Goal: Entertainment & Leisure: Consume media (video, audio)

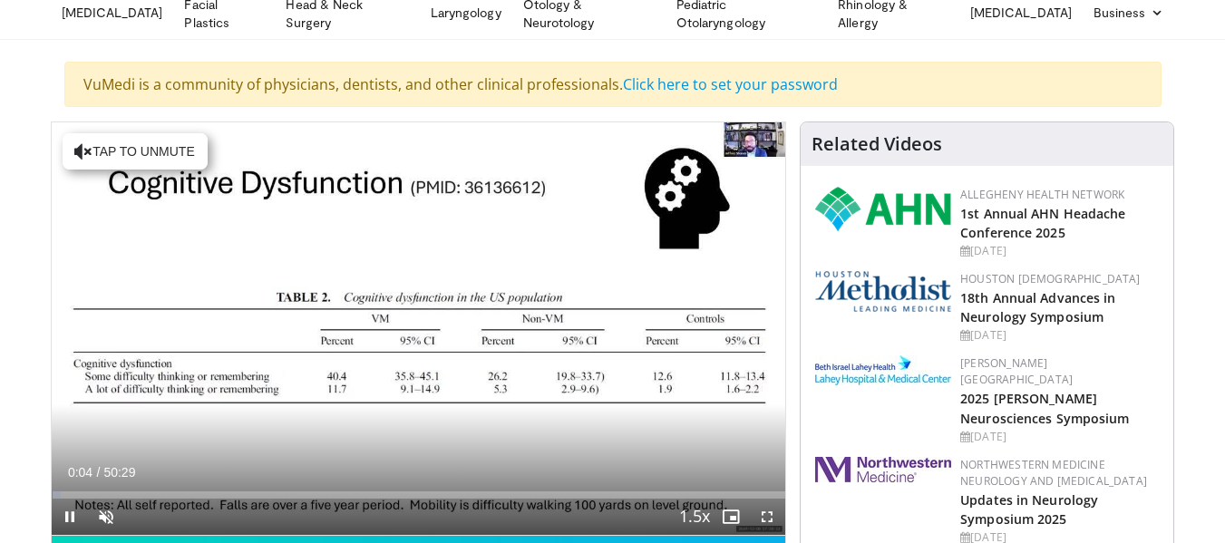
scroll to position [82, 0]
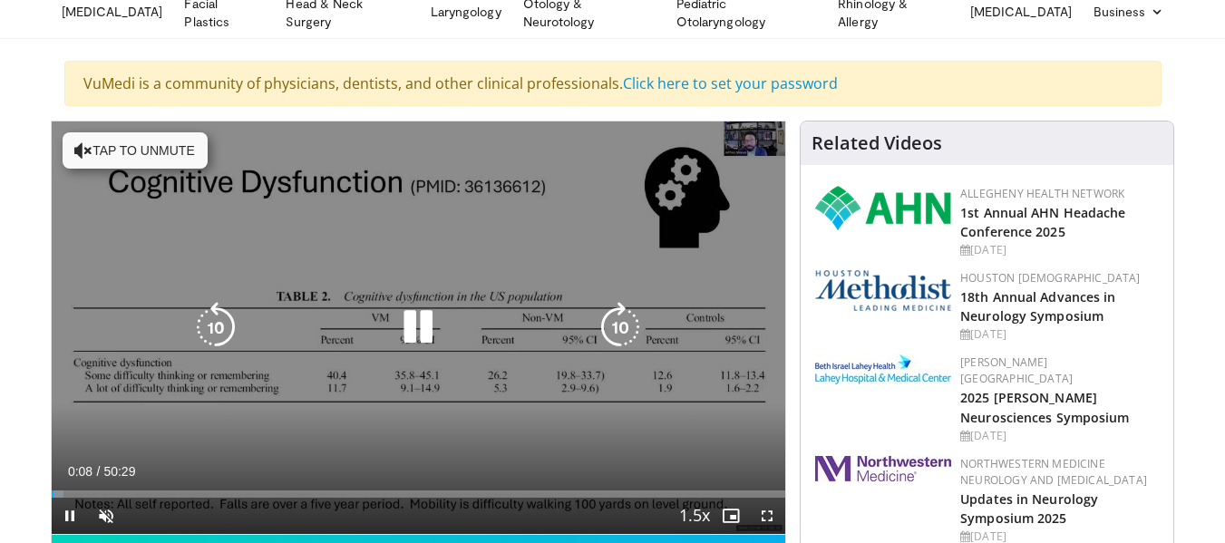
click at [144, 150] on button "Tap to unmute" at bounding box center [135, 150] width 145 height 36
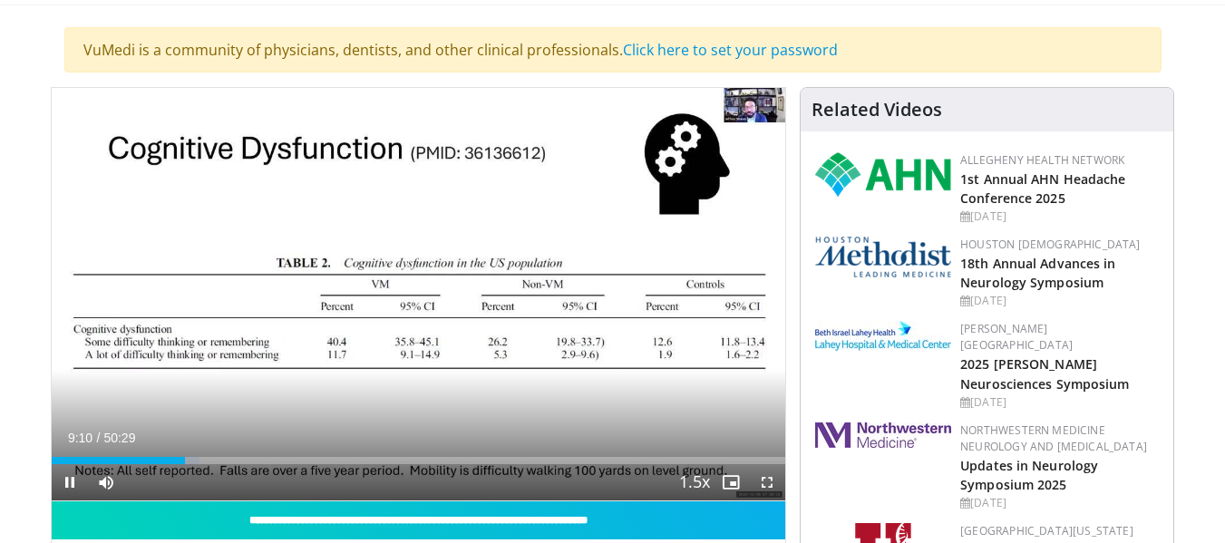
scroll to position [114, 0]
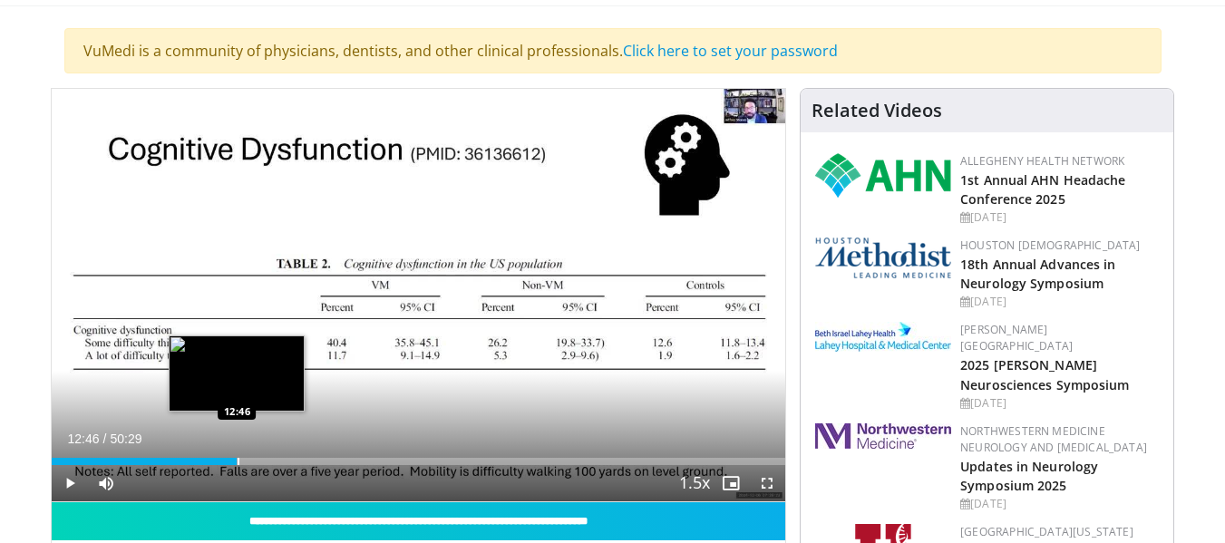
click at [237, 454] on div "Loaded : 25.38% 12:46 12:46" at bounding box center [419, 456] width 734 height 17
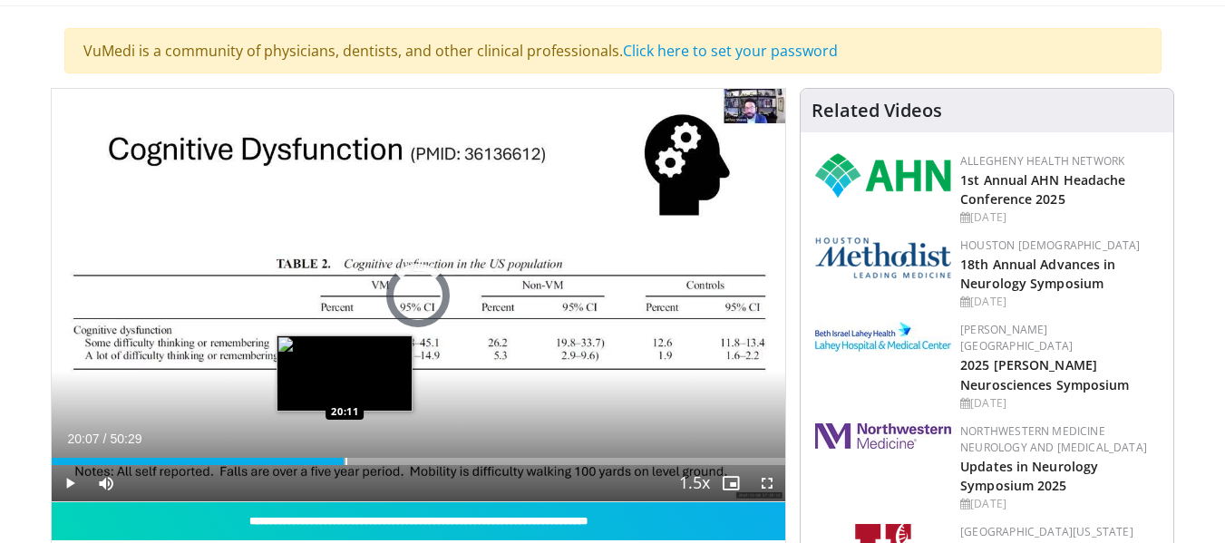
click at [344, 458] on div "Loaded : 0.00% 13:14 20:11" at bounding box center [419, 461] width 734 height 7
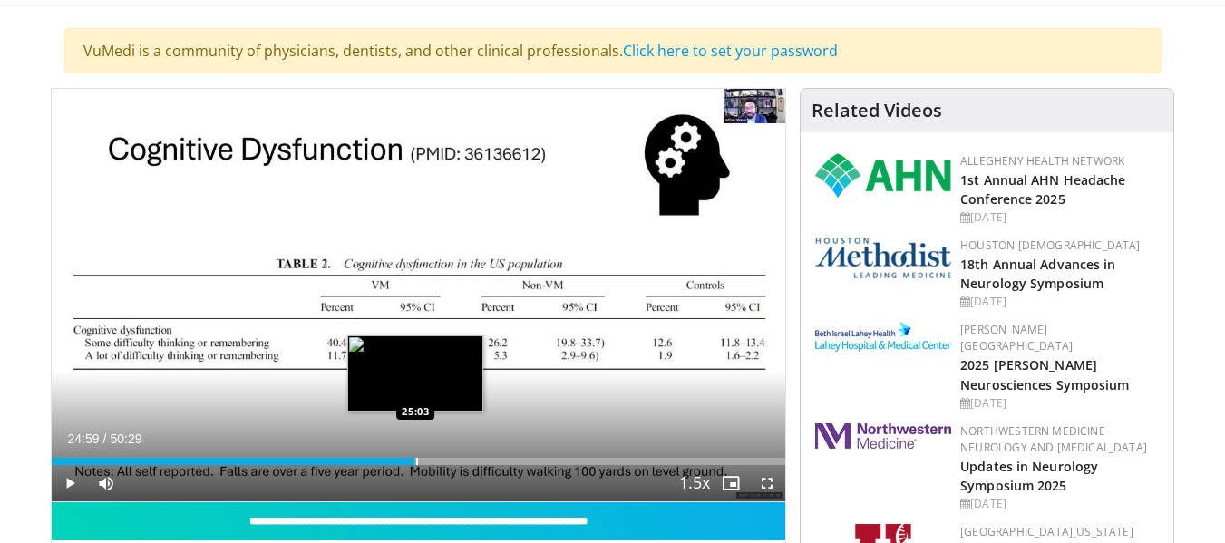
click at [416, 458] on div "Progress Bar" at bounding box center [417, 461] width 2 height 7
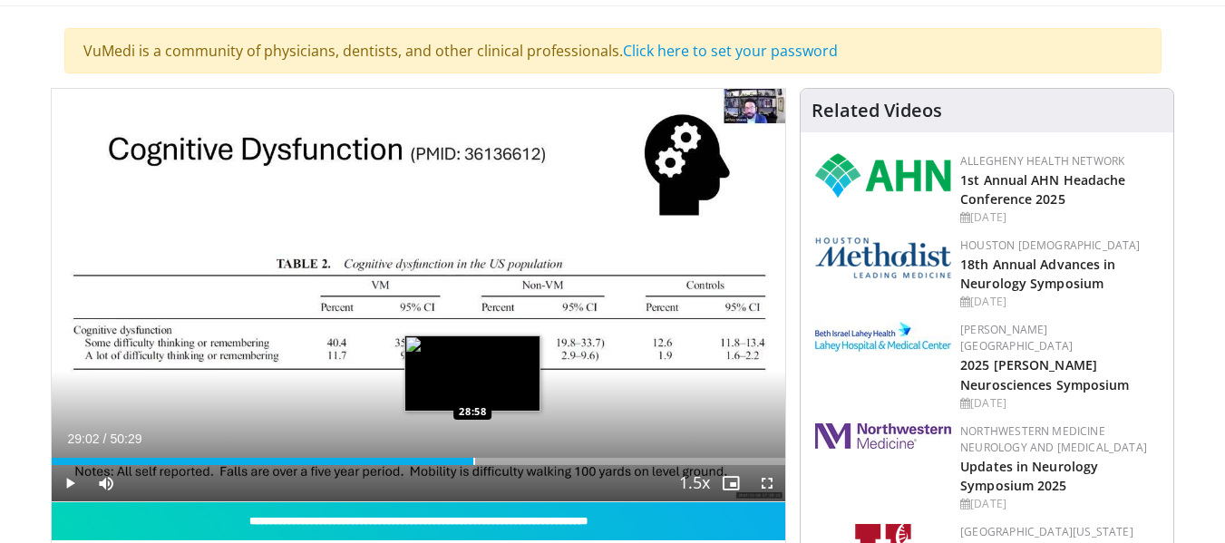
click at [473, 458] on div "Progress Bar" at bounding box center [474, 461] width 2 height 7
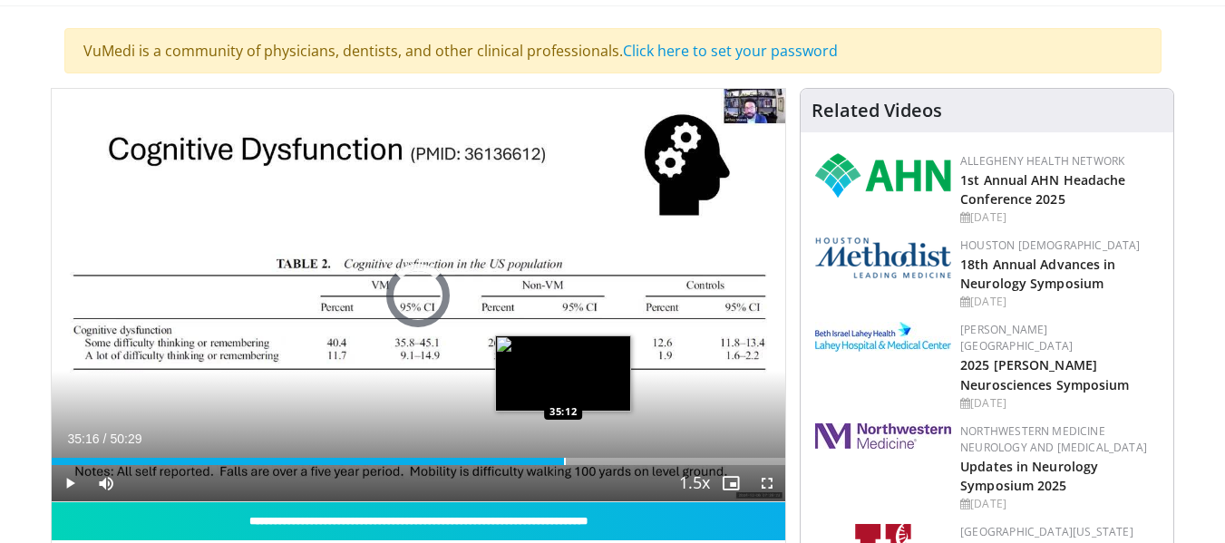
click at [564, 461] on div "Progress Bar" at bounding box center [565, 461] width 2 height 7
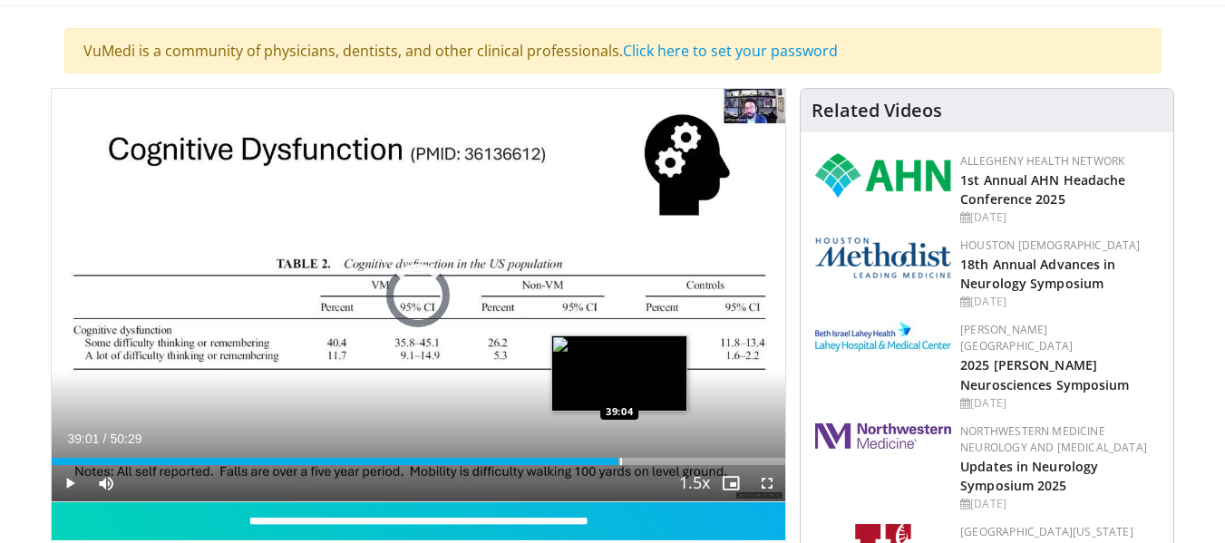
click at [620, 458] on div "Progress Bar" at bounding box center [621, 461] width 2 height 7
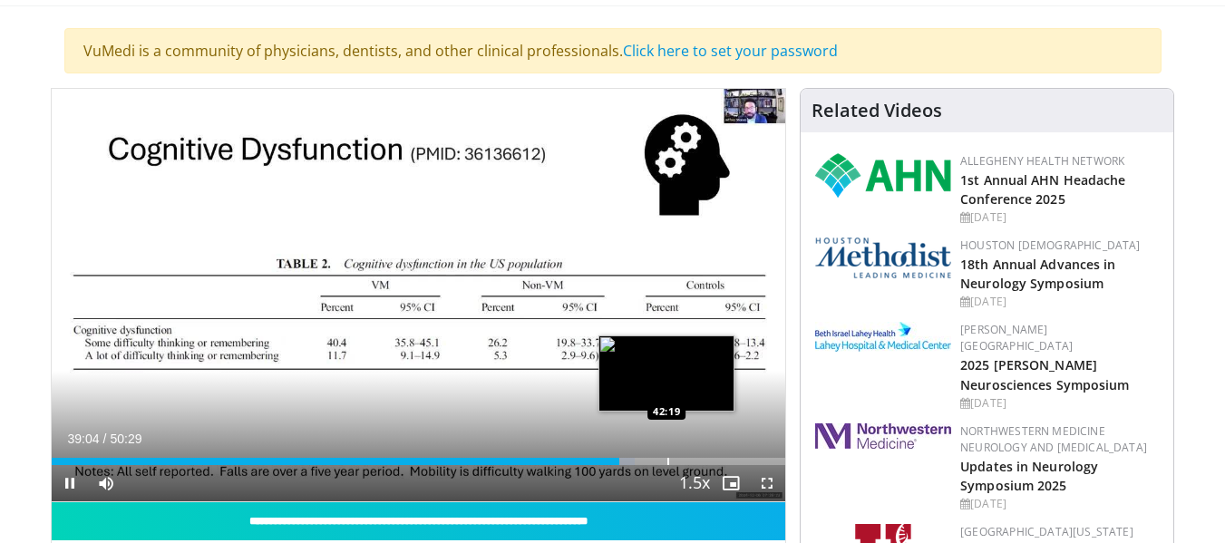
click at [667, 461] on div "Progress Bar" at bounding box center [668, 461] width 2 height 7
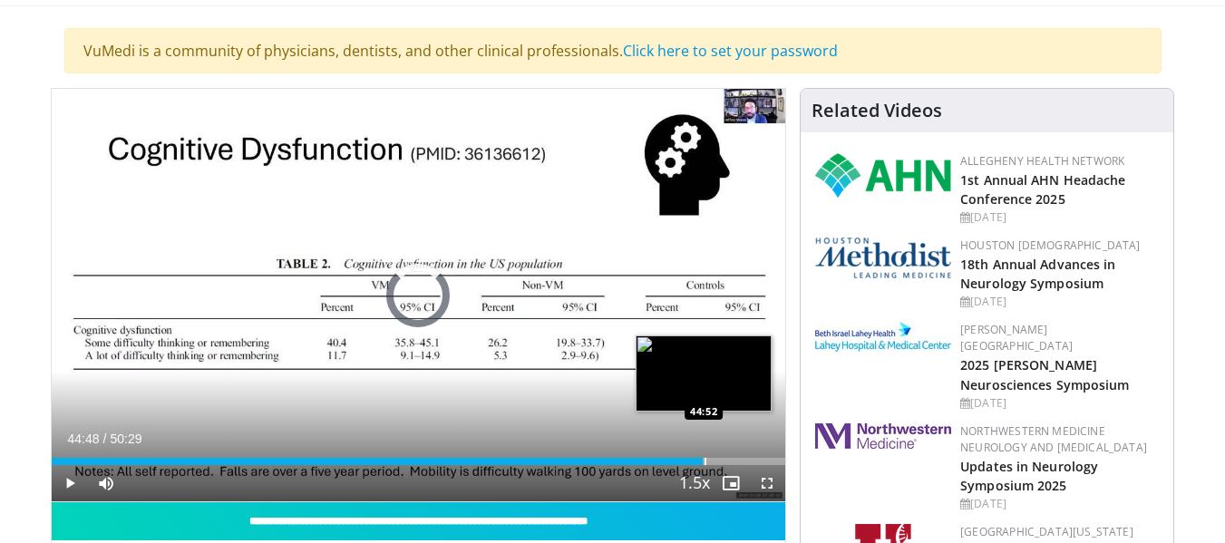
click at [704, 459] on div "Progress Bar" at bounding box center [705, 461] width 2 height 7
